Goal: Navigation & Orientation: Find specific page/section

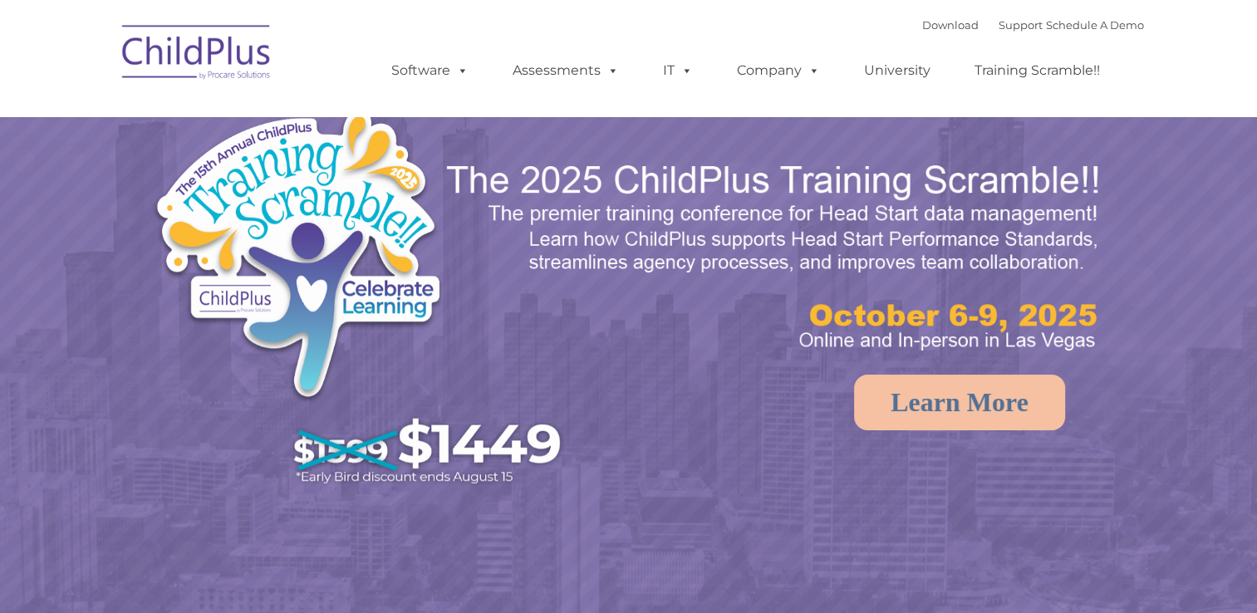
select select "MEDIUM"
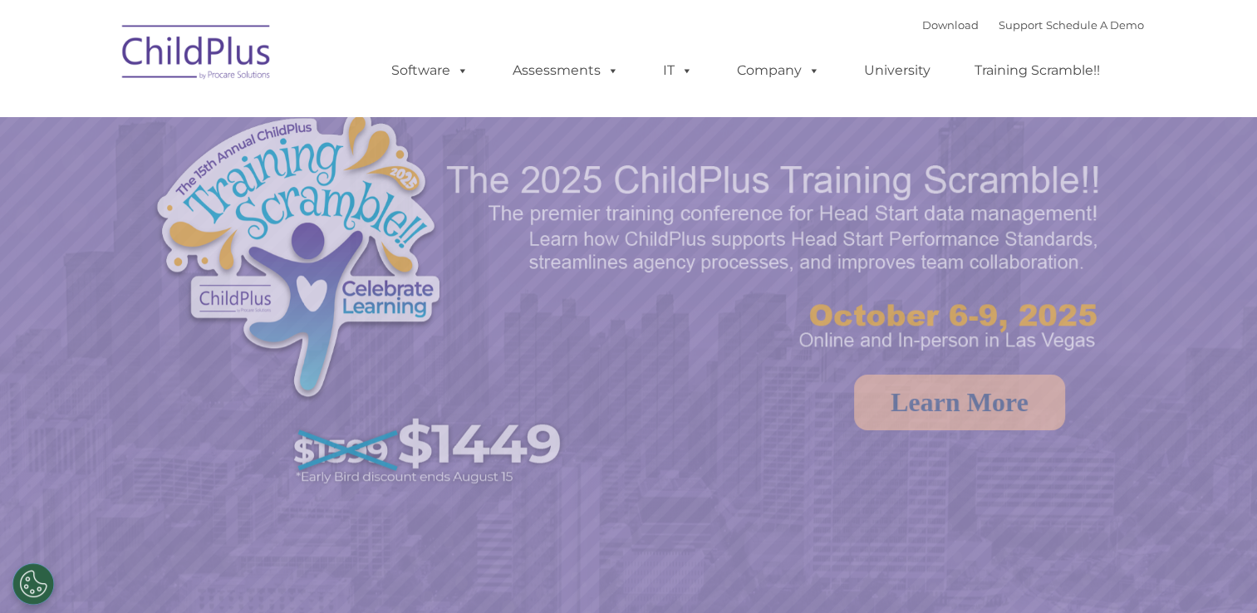
select select "MEDIUM"
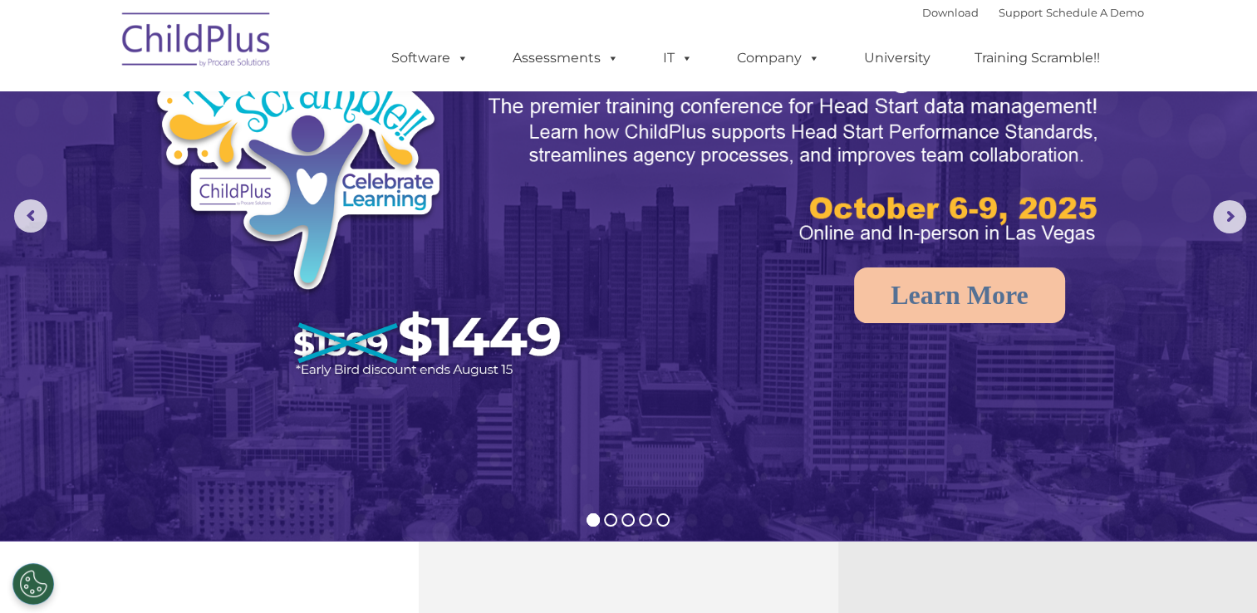
scroll to position [106, 0]
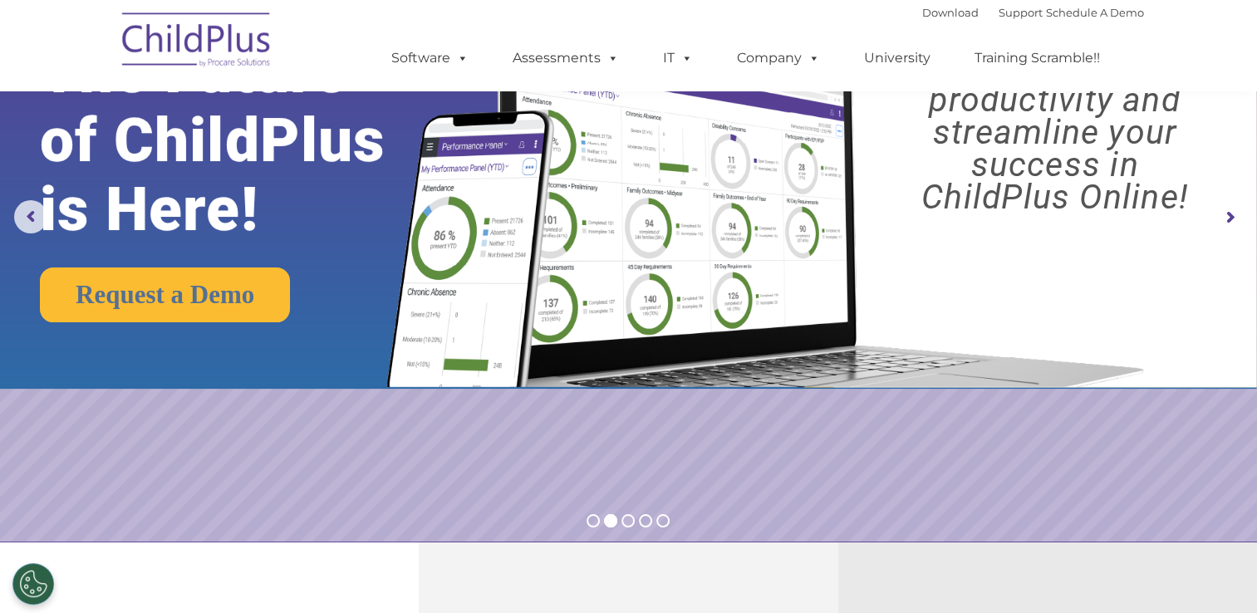
click at [214, 61] on img at bounding box center [197, 42] width 166 height 83
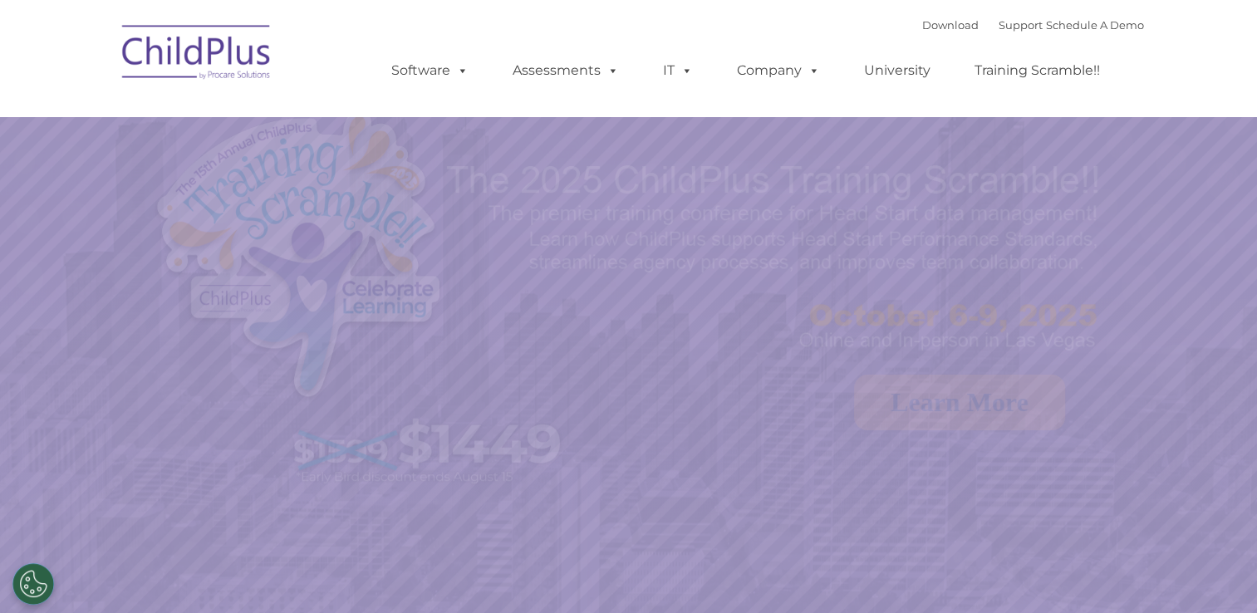
select select "MEDIUM"
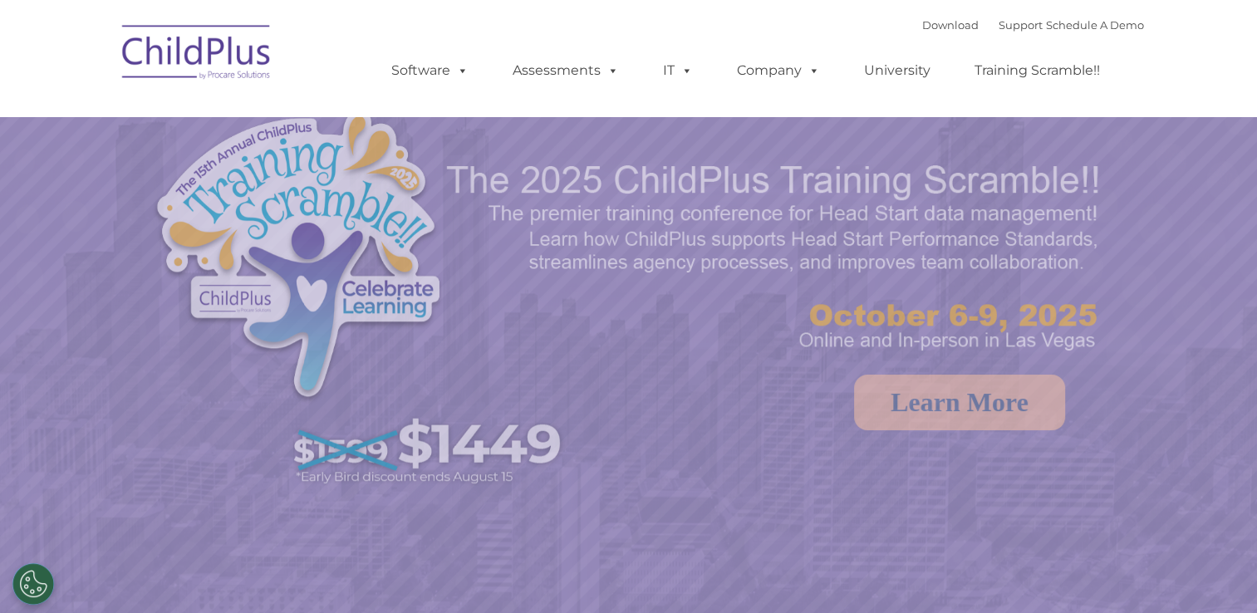
select select "MEDIUM"
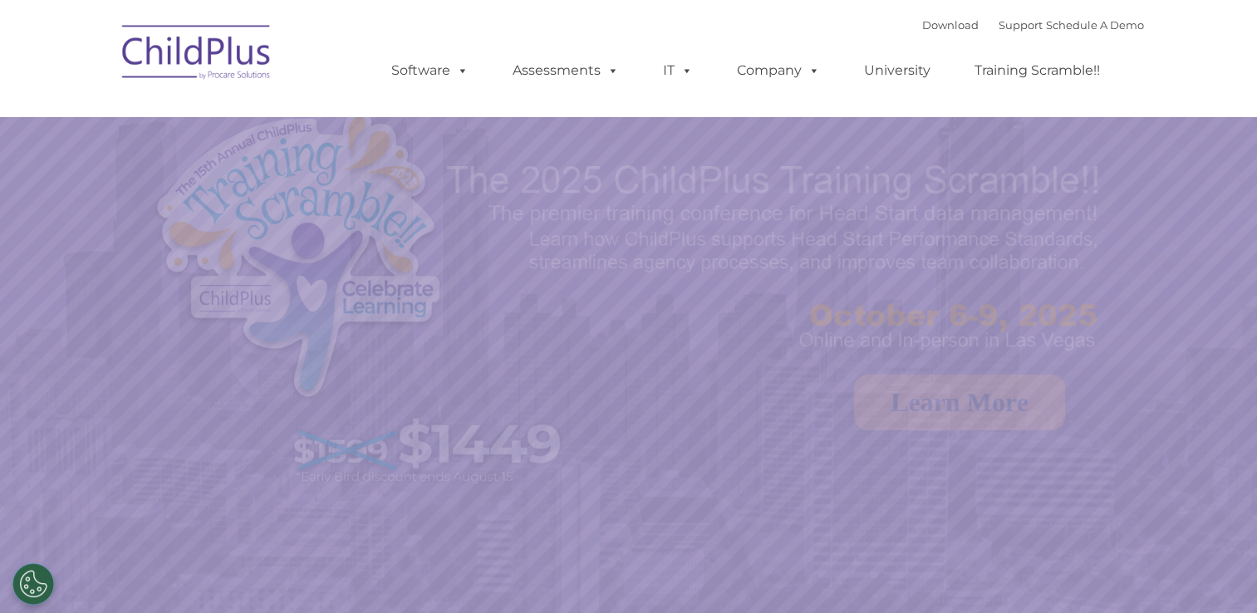
select select "MEDIUM"
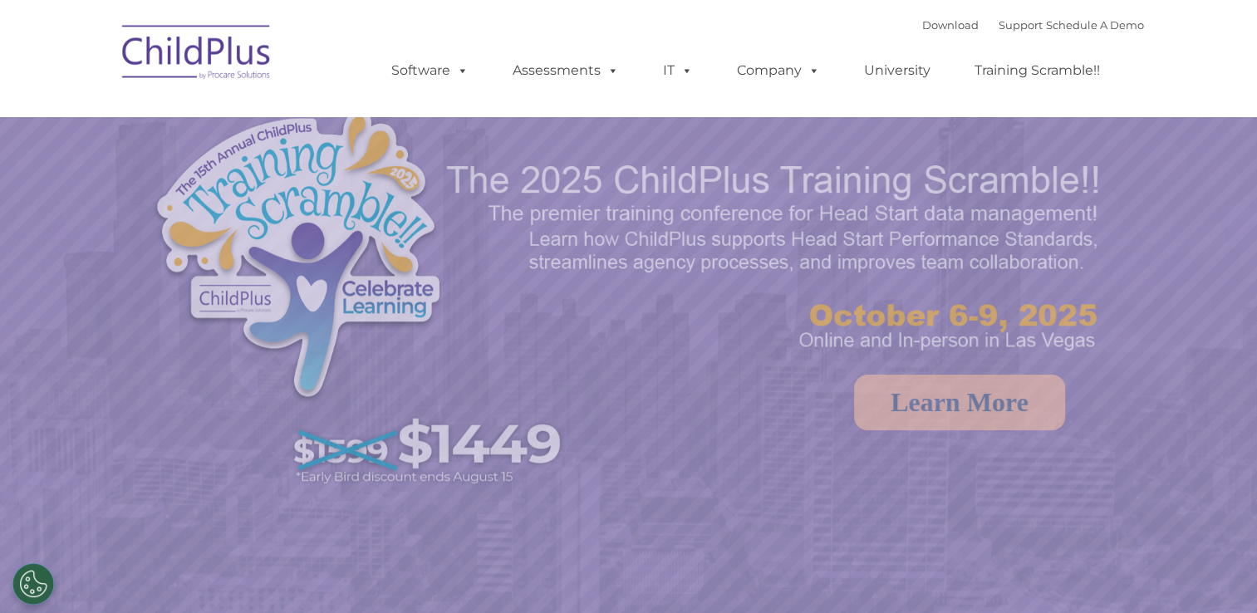
select select "MEDIUM"
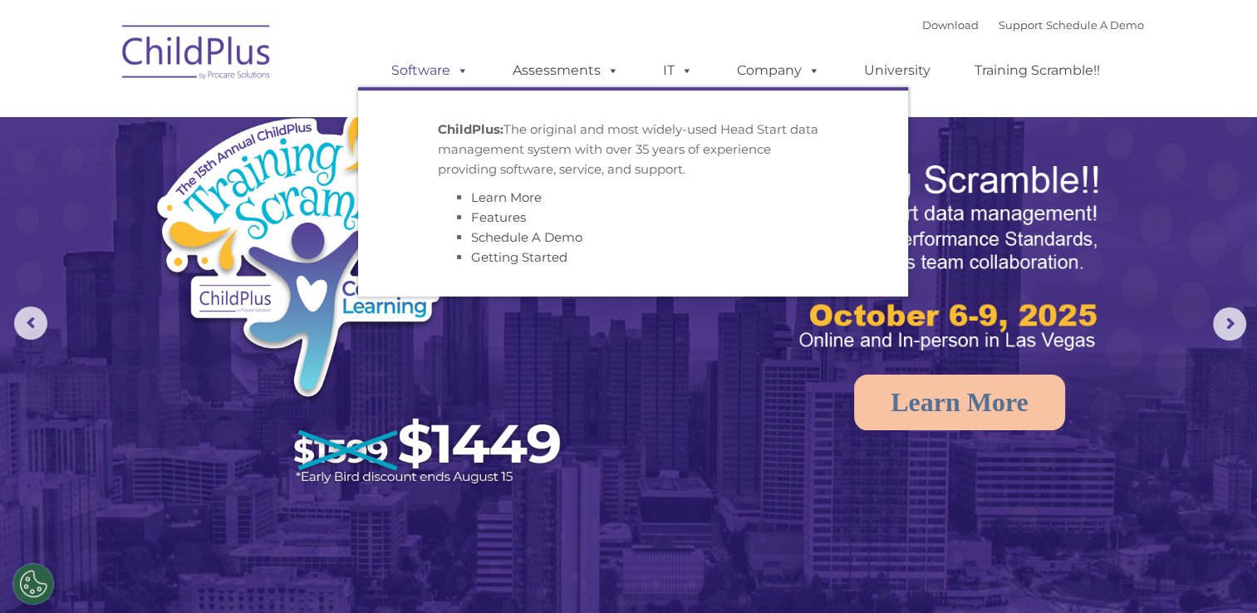
click at [468, 78] on span at bounding box center [459, 70] width 18 height 16
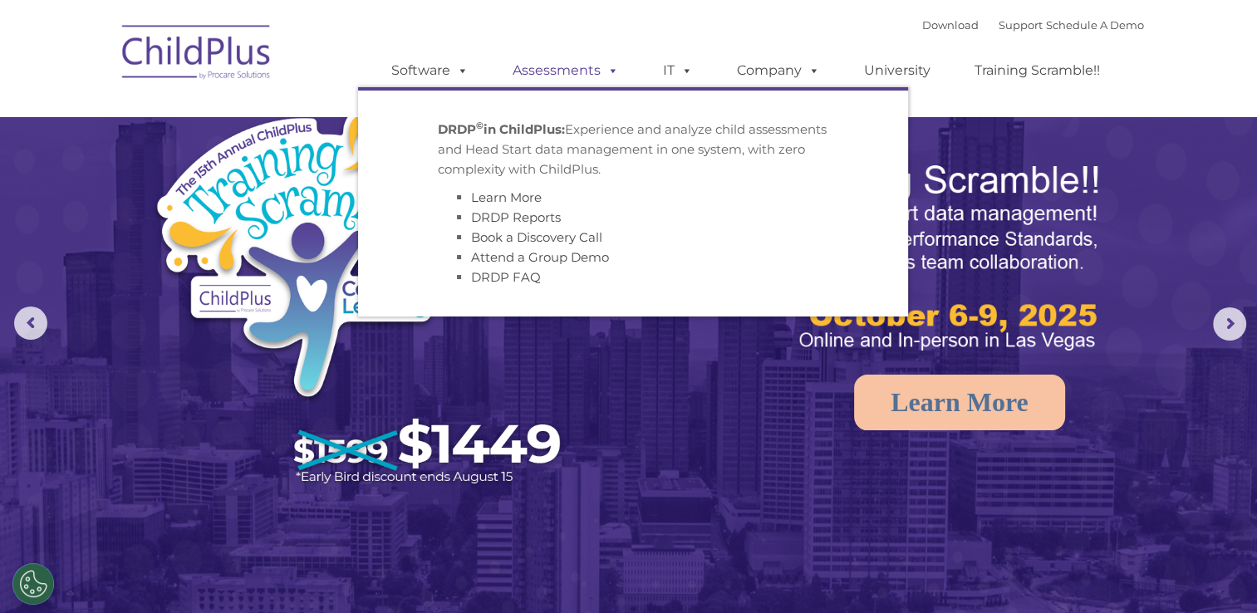
click at [614, 70] on span at bounding box center [610, 70] width 18 height 16
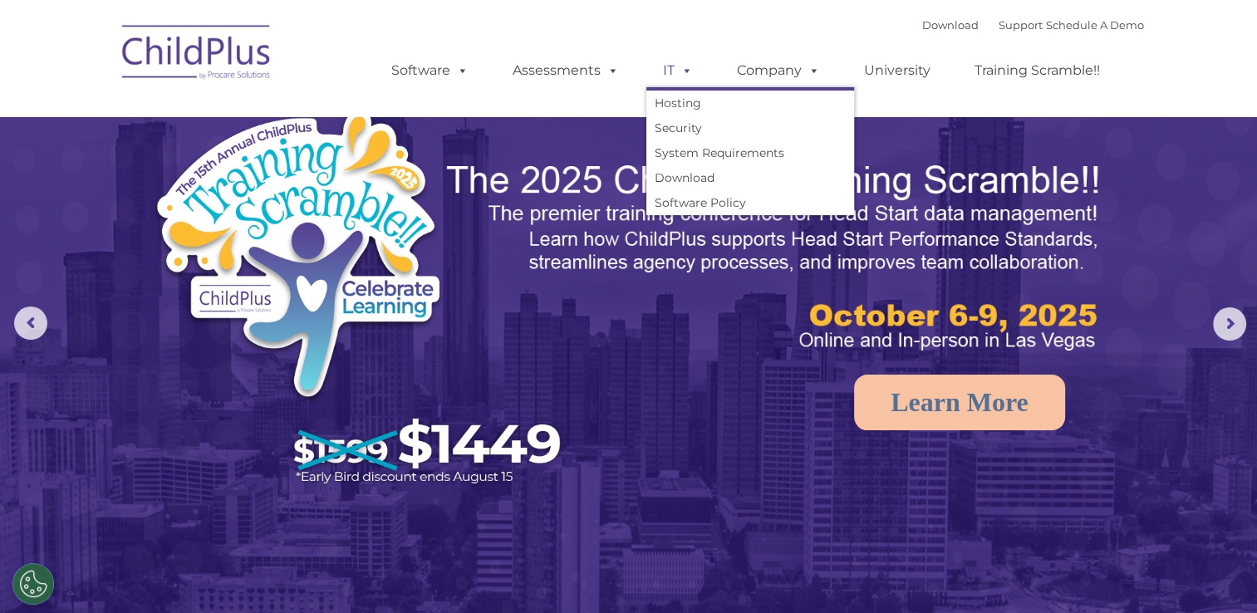
click at [686, 73] on span at bounding box center [683, 70] width 18 height 16
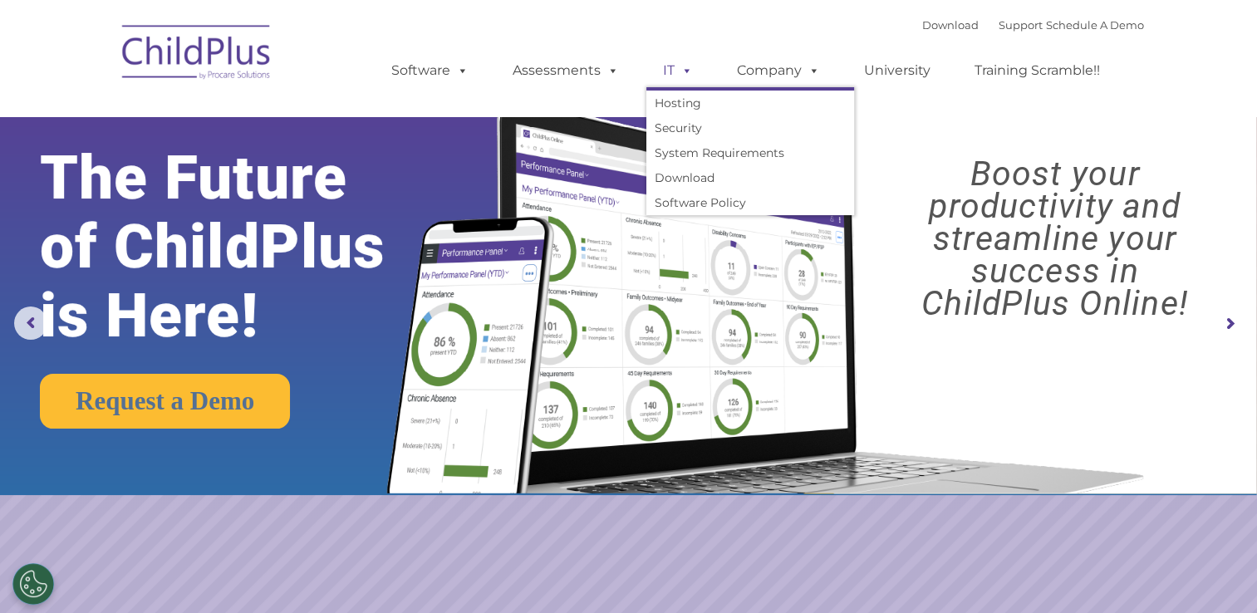
click at [686, 76] on span at bounding box center [683, 70] width 18 height 16
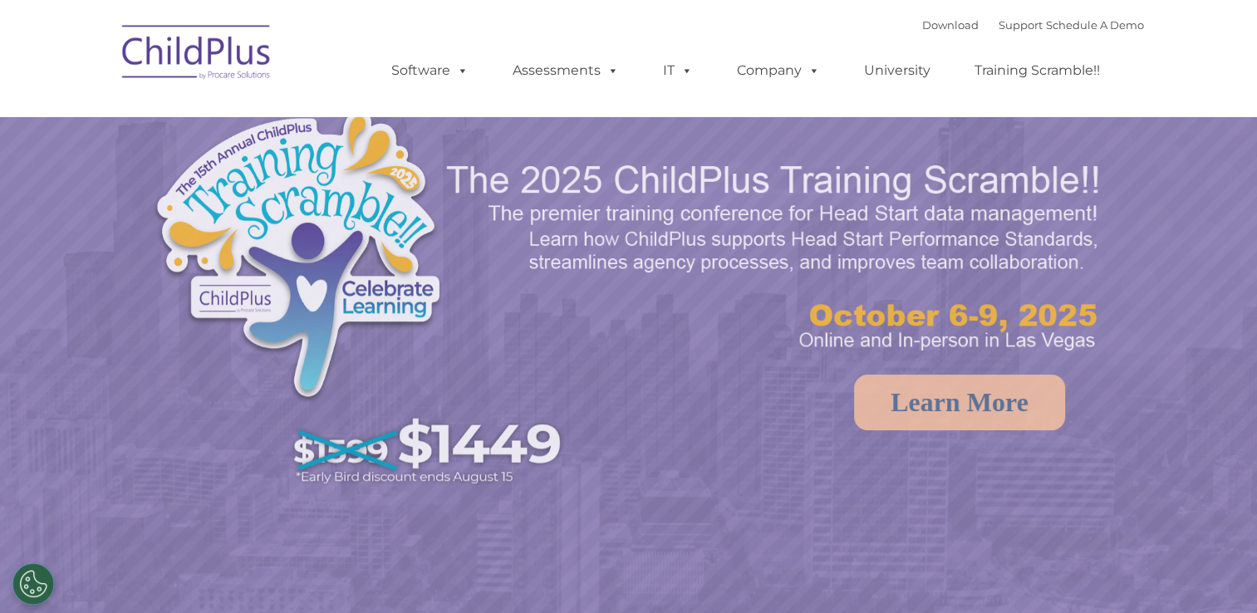
select select "MEDIUM"
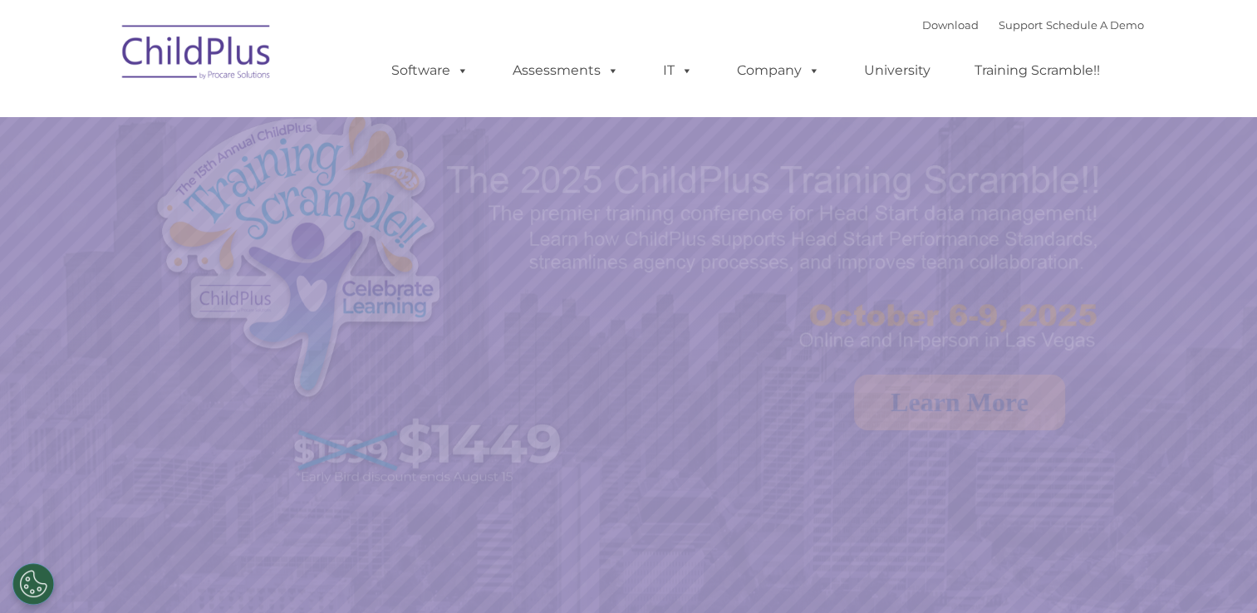
select select "MEDIUM"
